Goal: Browse casually: Explore the website without a specific task or goal

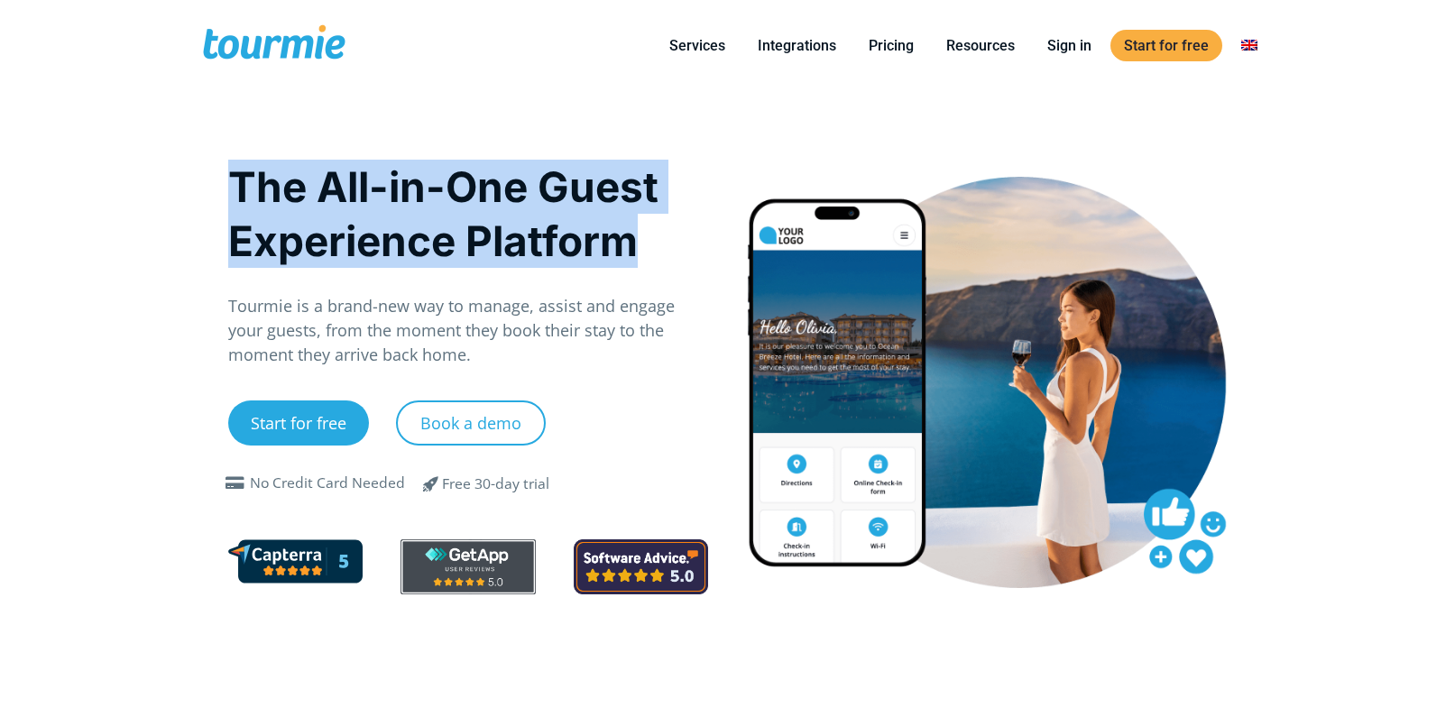
click at [696, 229] on div "The All-in-One Guest Experience Platform Tourmie is a brand-new way to manage, …" at bounding box center [468, 381] width 519 height 473
drag, startPoint x: 697, startPoint y: 230, endPoint x: 150, endPoint y: 198, distance: 548.5
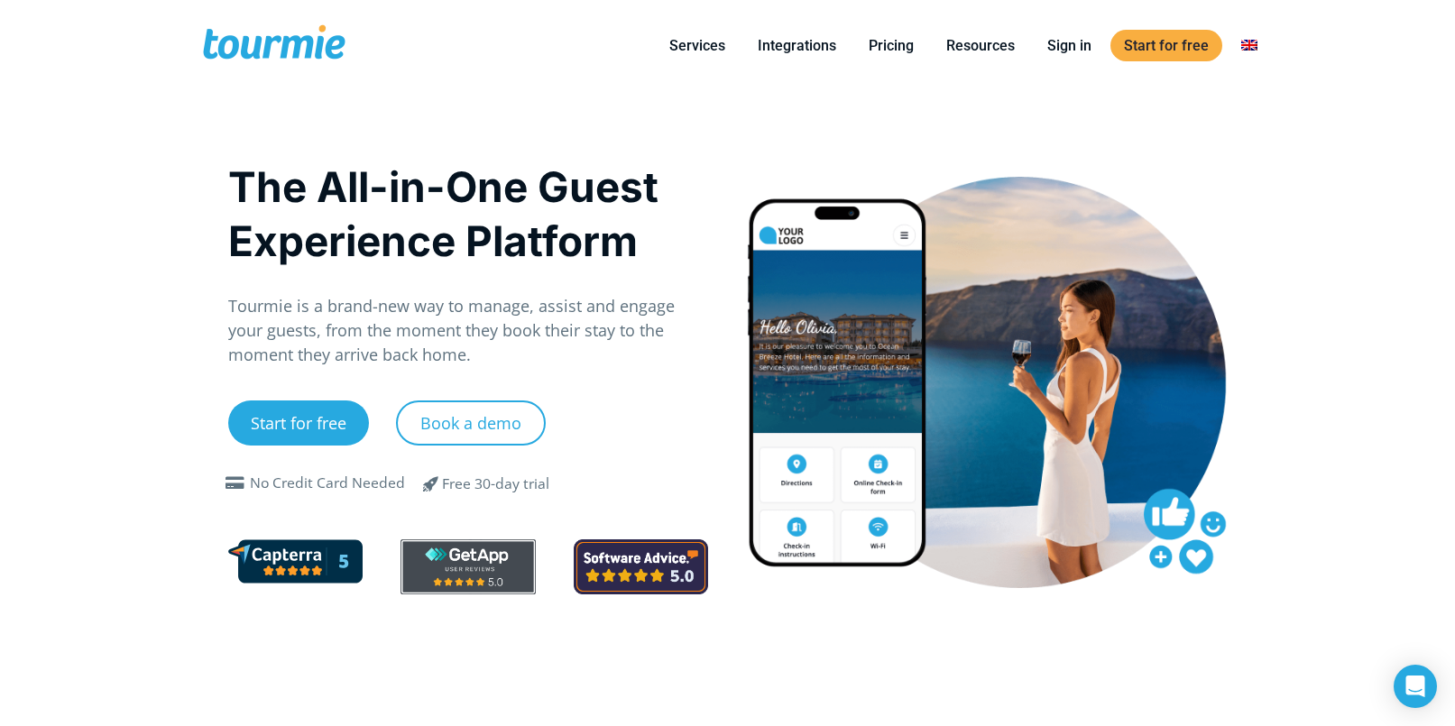
click at [478, 363] on p "Tourmie is a brand-new way to manage, assist and engage your guests, from the m…" at bounding box center [468, 330] width 481 height 73
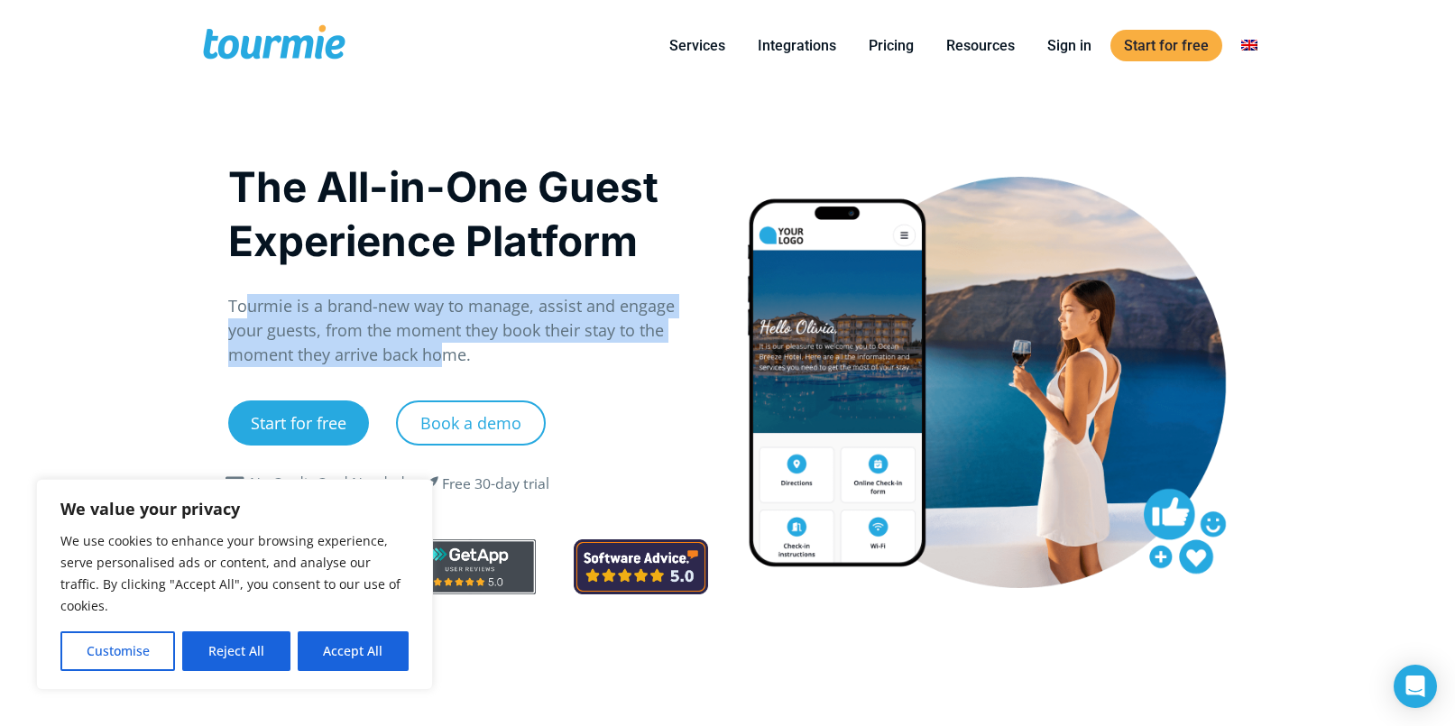
drag, startPoint x: 358, startPoint y: 341, endPoint x: 244, endPoint y: 313, distance: 117.9
click at [244, 313] on p "Tourmie is a brand-new way to manage, assist and engage your guests, from the m…" at bounding box center [468, 330] width 481 height 73
drag, startPoint x: 266, startPoint y: 314, endPoint x: 412, endPoint y: 378, distance: 159.6
click at [412, 378] on div "The All-in-One Guest Experience Platform Tourmie is a brand-new way to manage, …" at bounding box center [468, 386] width 481 height 452
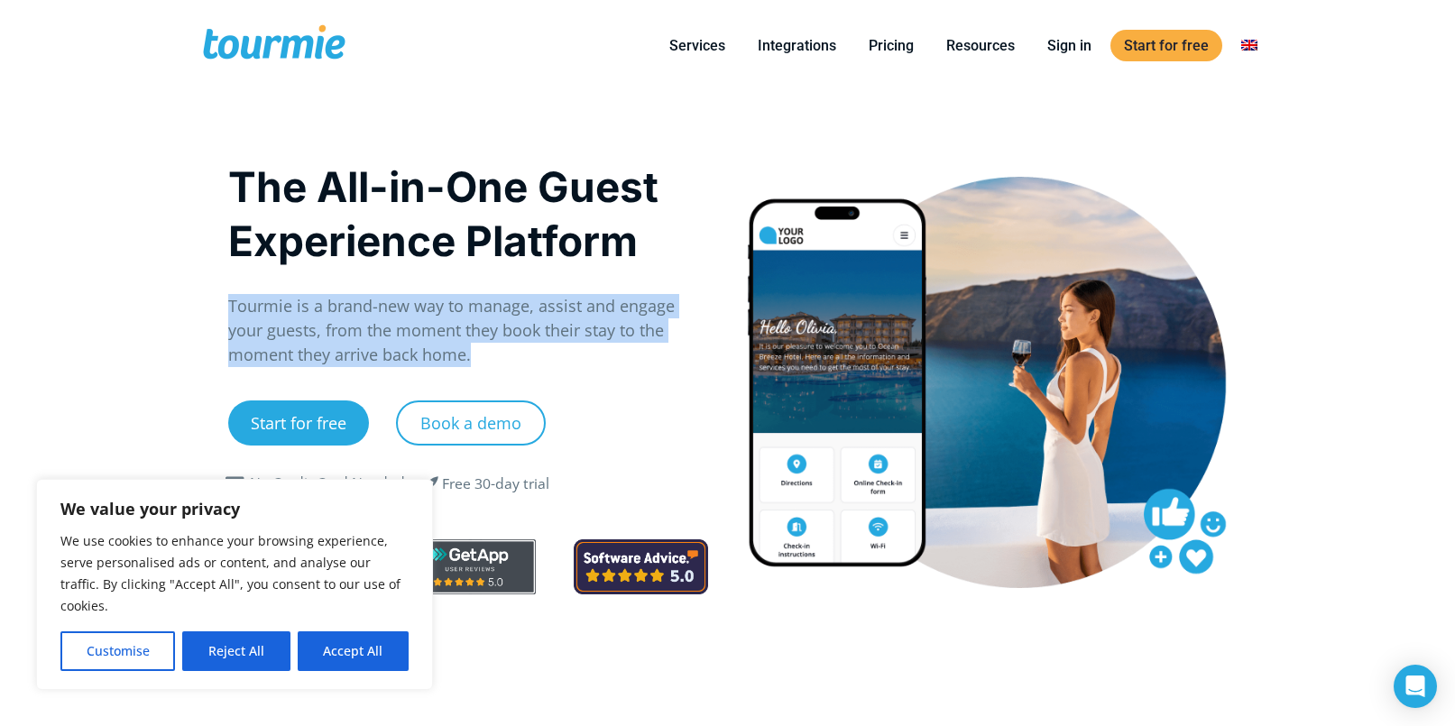
click at [412, 378] on div "The All-in-One Guest Experience Platform Tourmie is a brand-new way to manage, …" at bounding box center [468, 386] width 481 height 452
drag, startPoint x: 426, startPoint y: 357, endPoint x: 226, endPoint y: 315, distance: 204.7
click at [226, 315] on div "The All-in-One Guest Experience Platform Tourmie is a brand-new way to manage, …" at bounding box center [468, 381] width 519 height 473
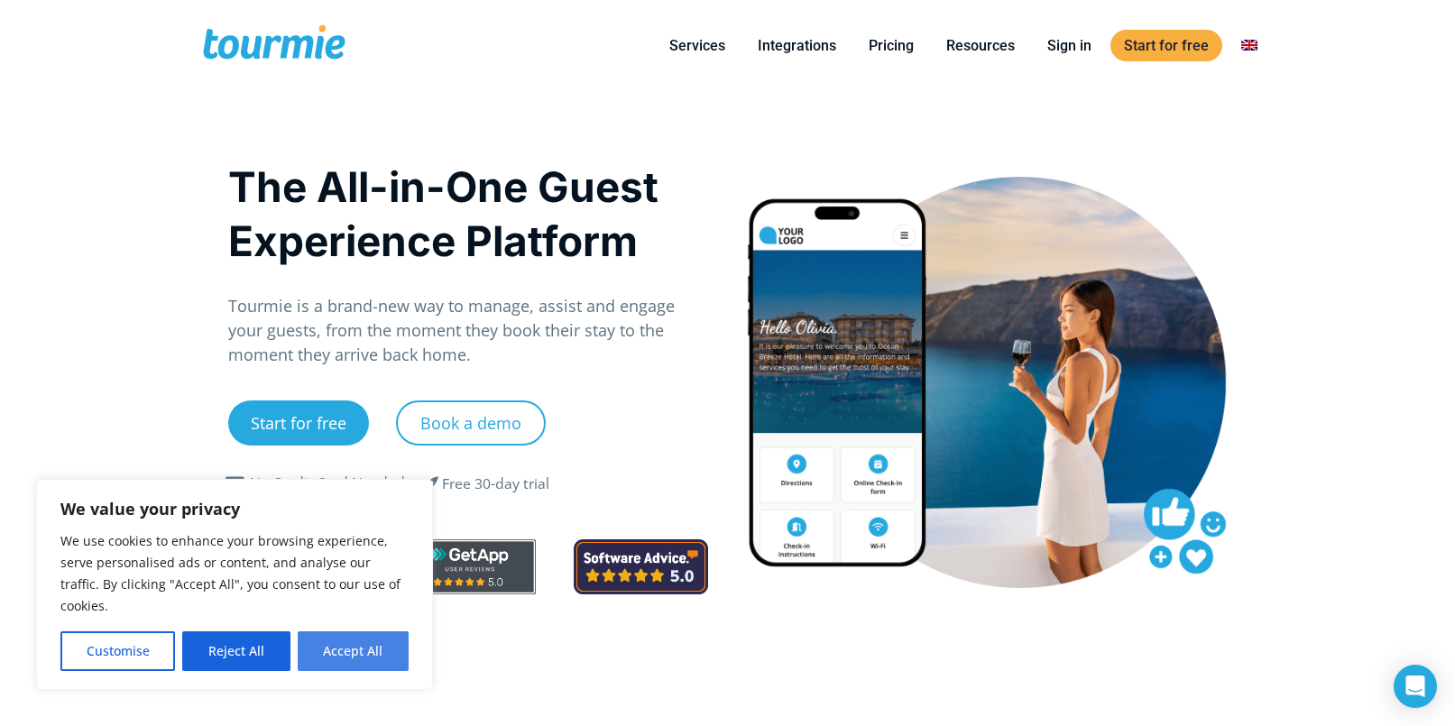
click at [387, 652] on button "Accept All" at bounding box center [353, 651] width 111 height 40
checkbox input "true"
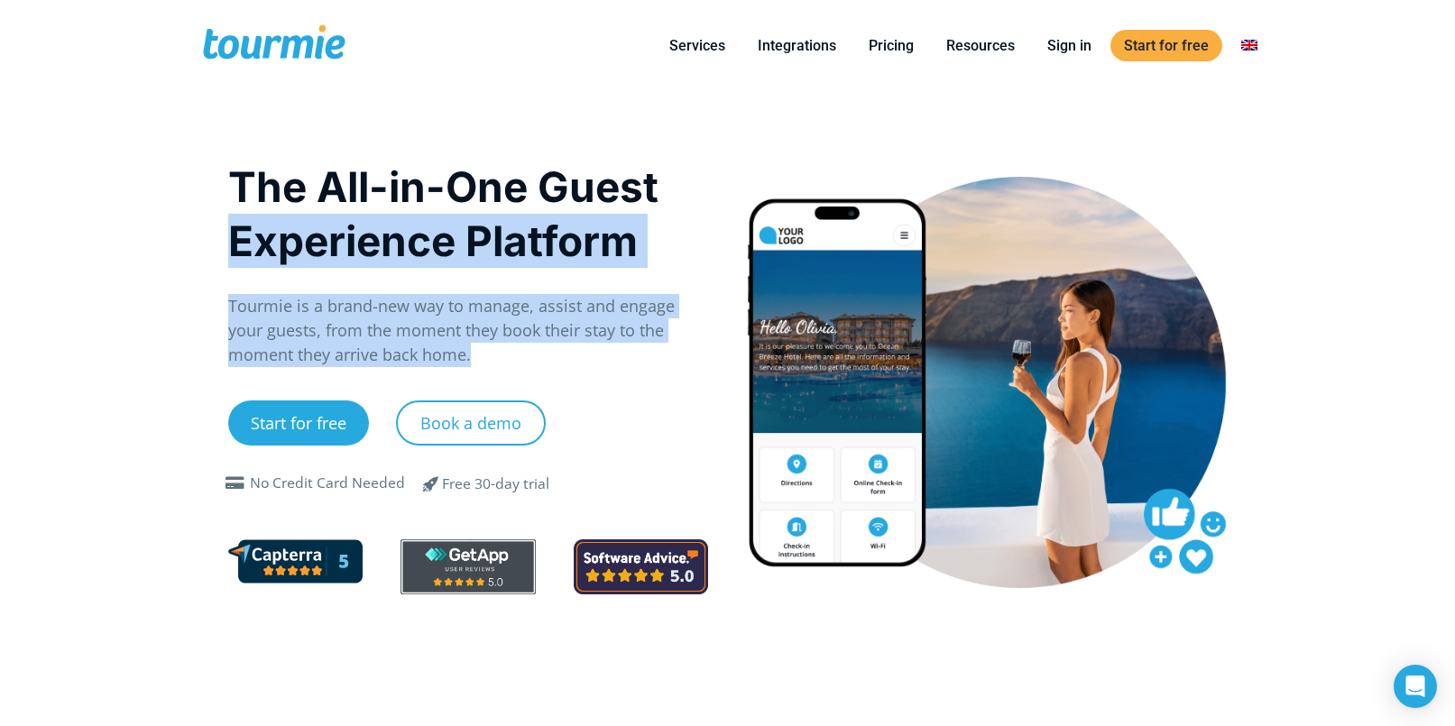
drag, startPoint x: 204, startPoint y: 240, endPoint x: 480, endPoint y: 345, distance: 295.5
click at [480, 345] on p "Tourmie is a brand-new way to manage, assist and engage your guests, from the m…" at bounding box center [468, 330] width 481 height 73
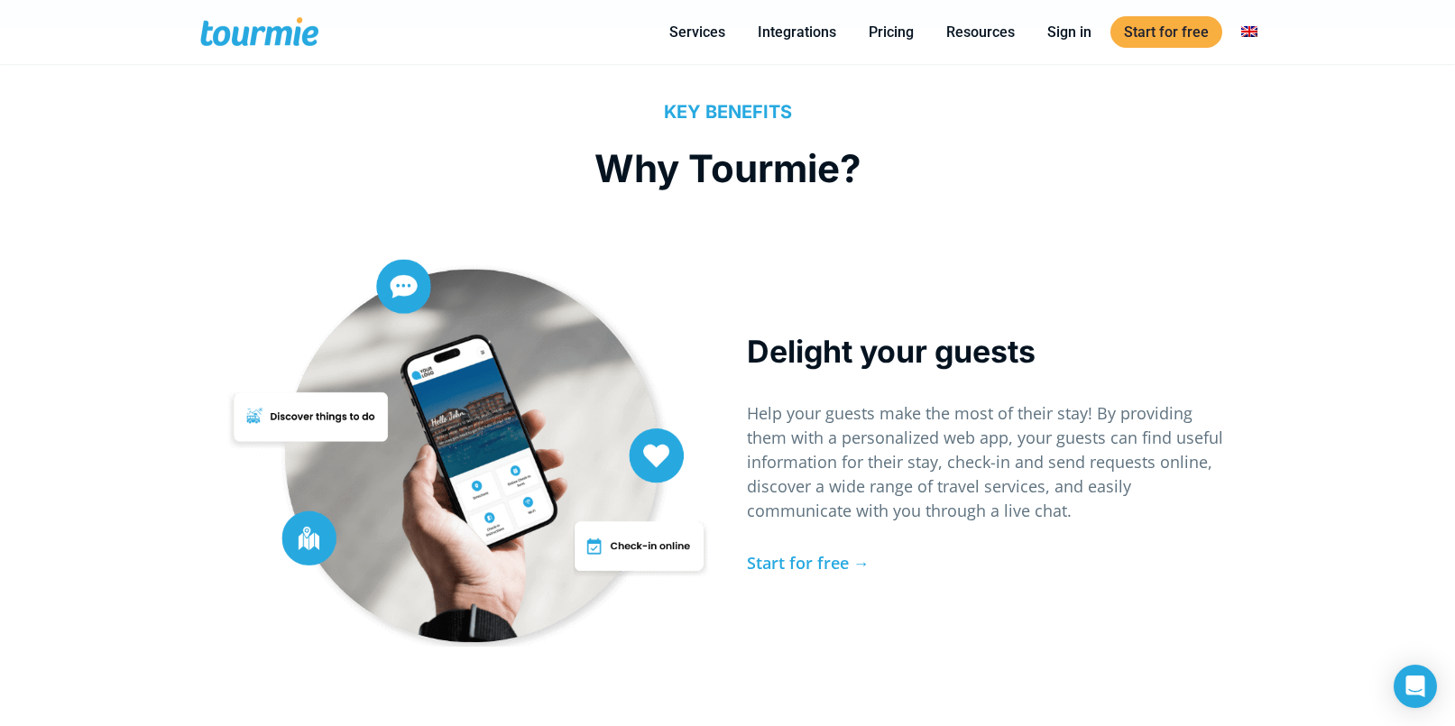
scroll to position [3639, 0]
